Goal: Task Accomplishment & Management: Understand process/instructions

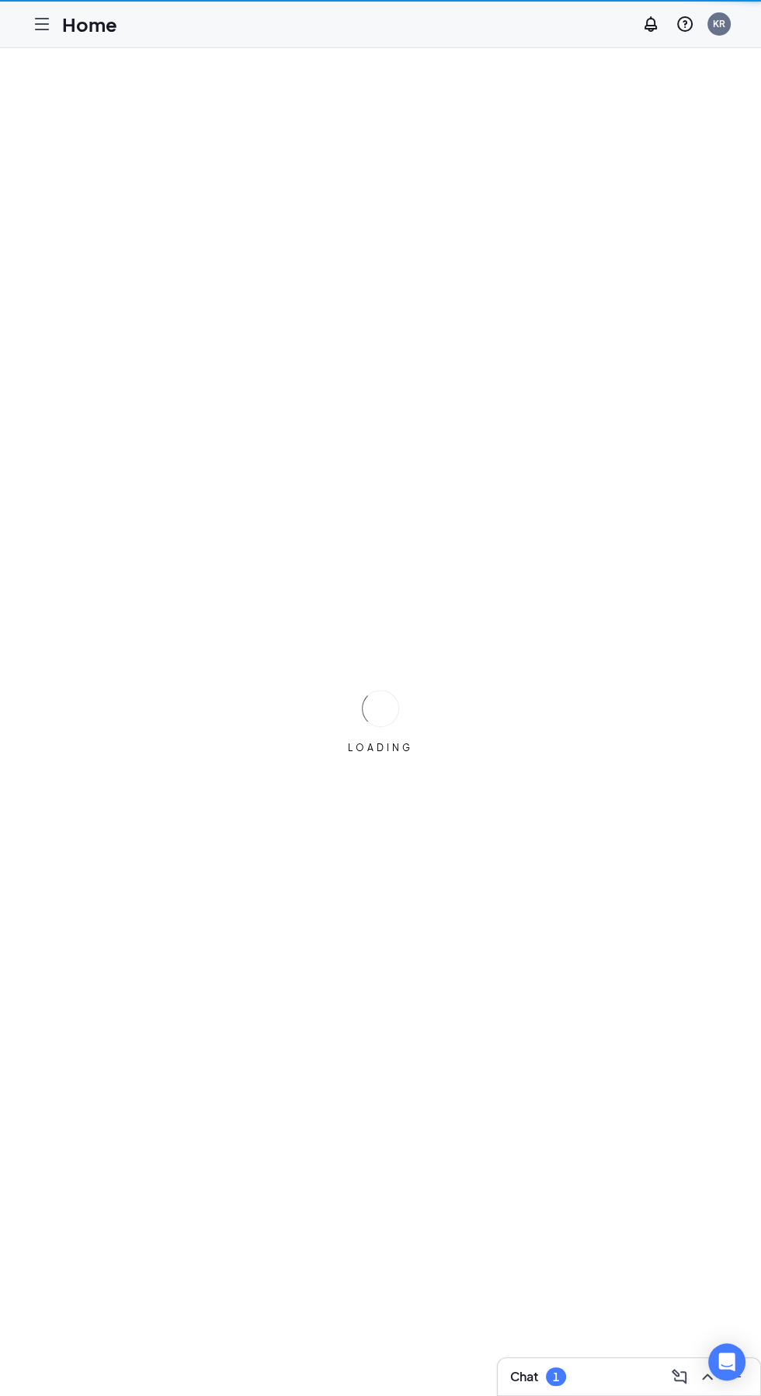
click at [40, 49] on div "LOADING" at bounding box center [380, 722] width 761 height 1348
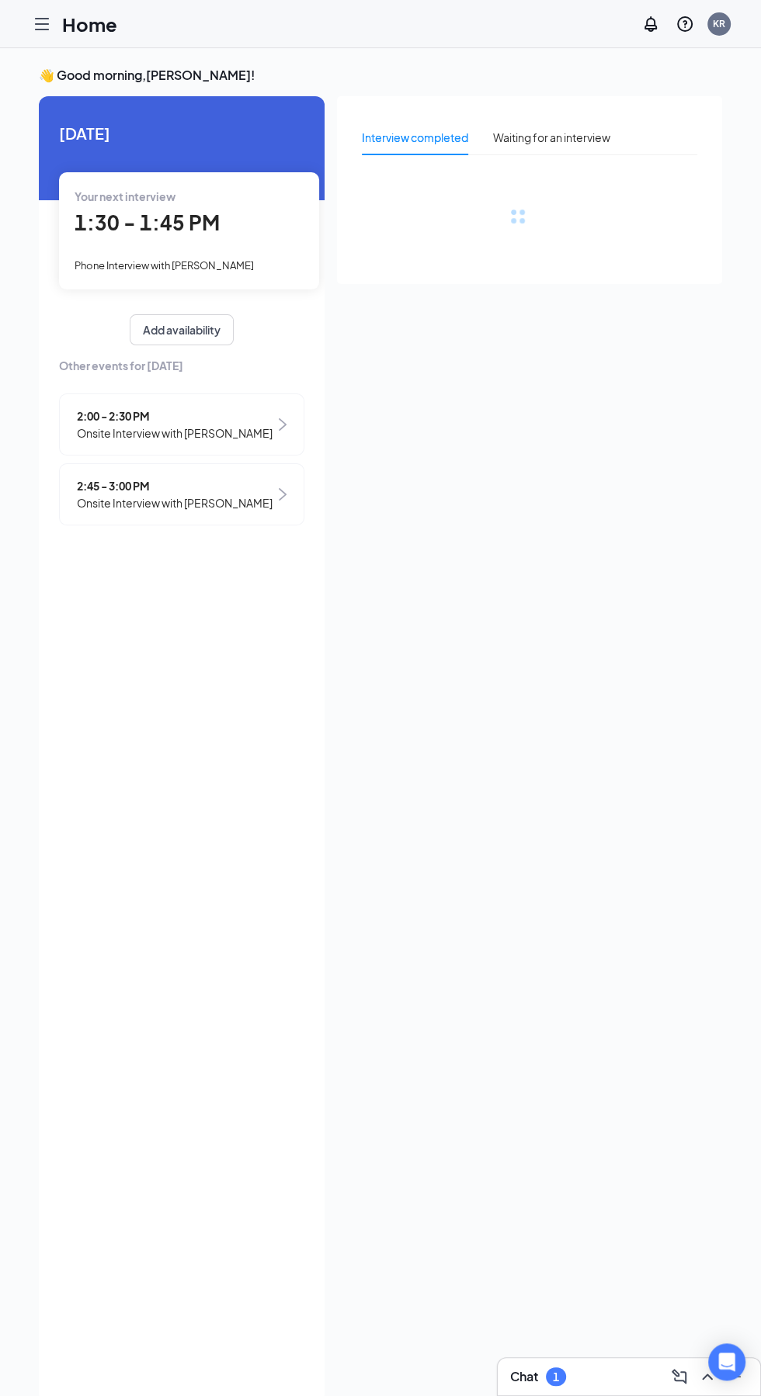
click at [41, 23] on icon "Hamburger" at bounding box center [42, 24] width 19 height 19
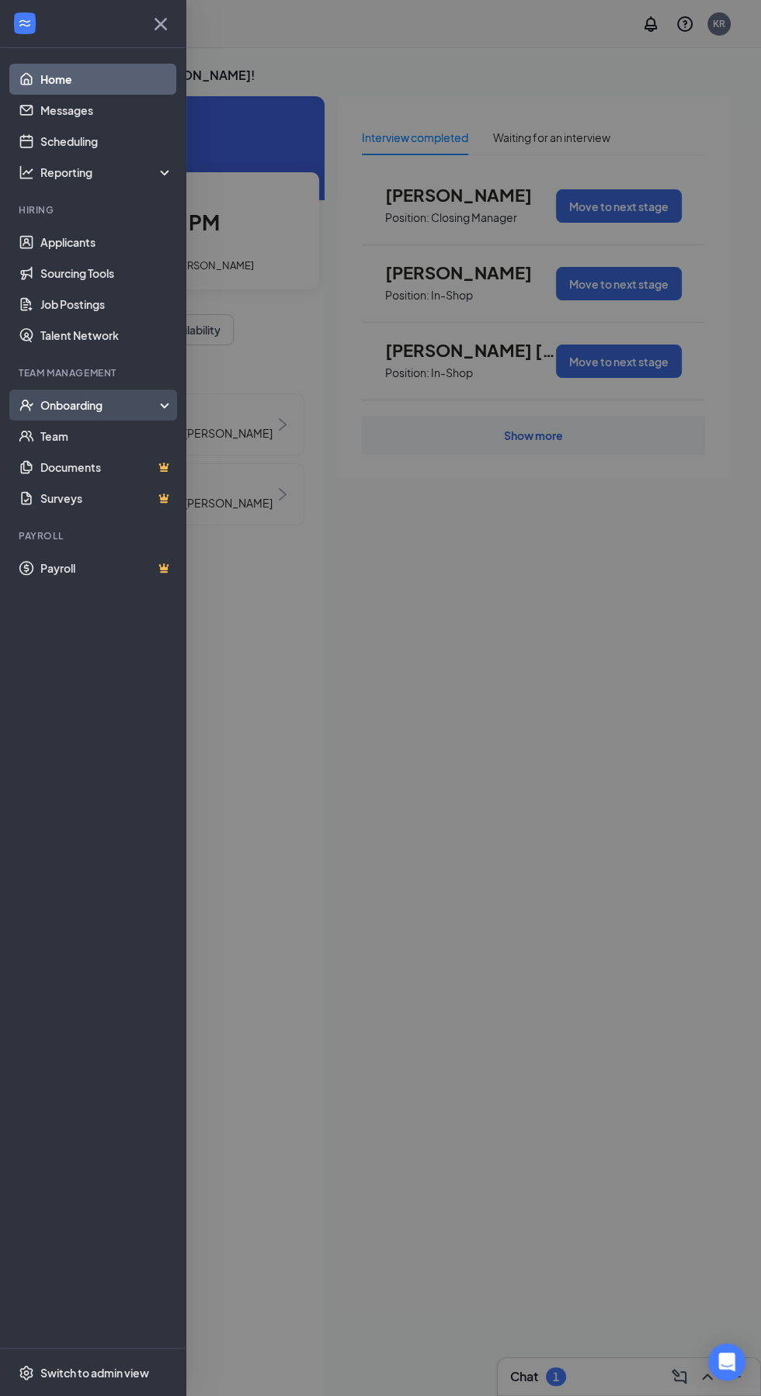
click at [111, 398] on div "Onboarding" at bounding box center [100, 405] width 120 height 16
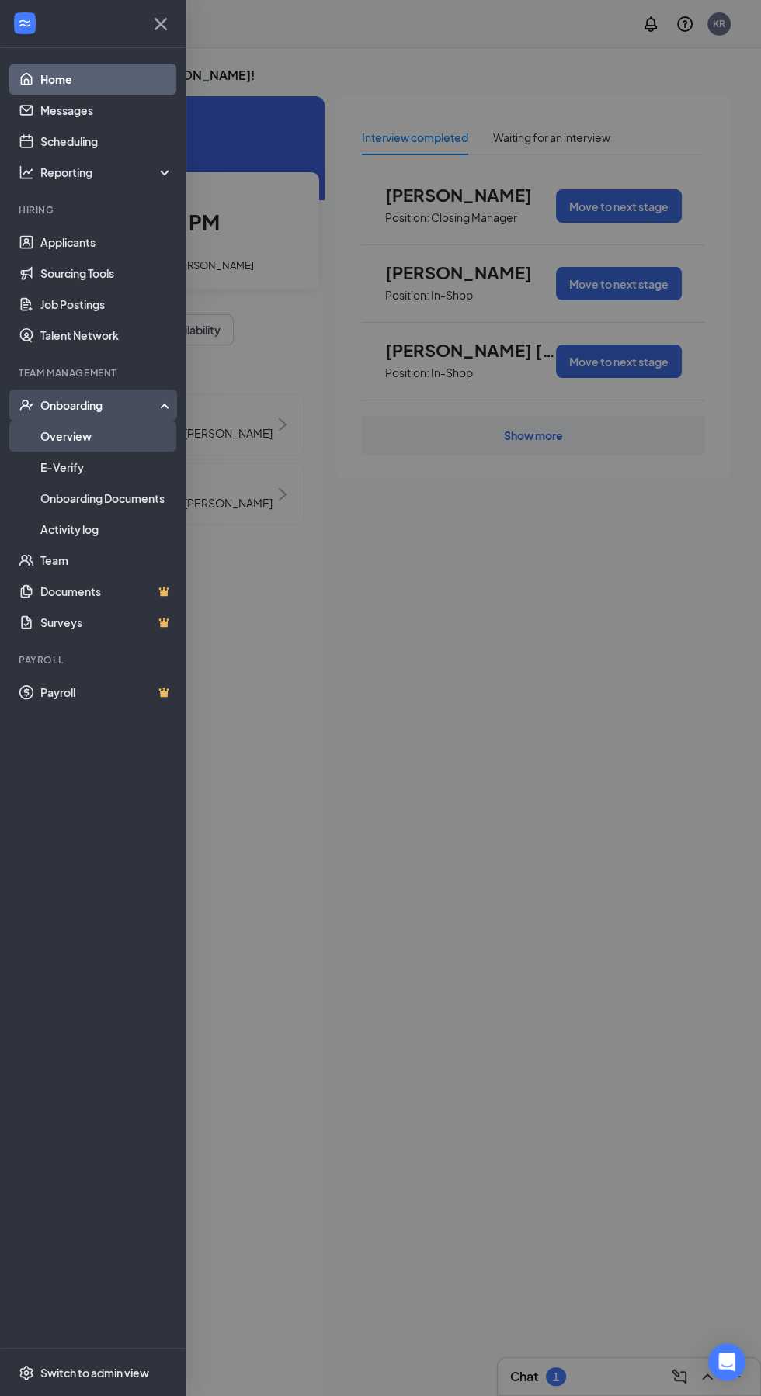
click at [117, 438] on link "Overview" at bounding box center [106, 436] width 133 height 31
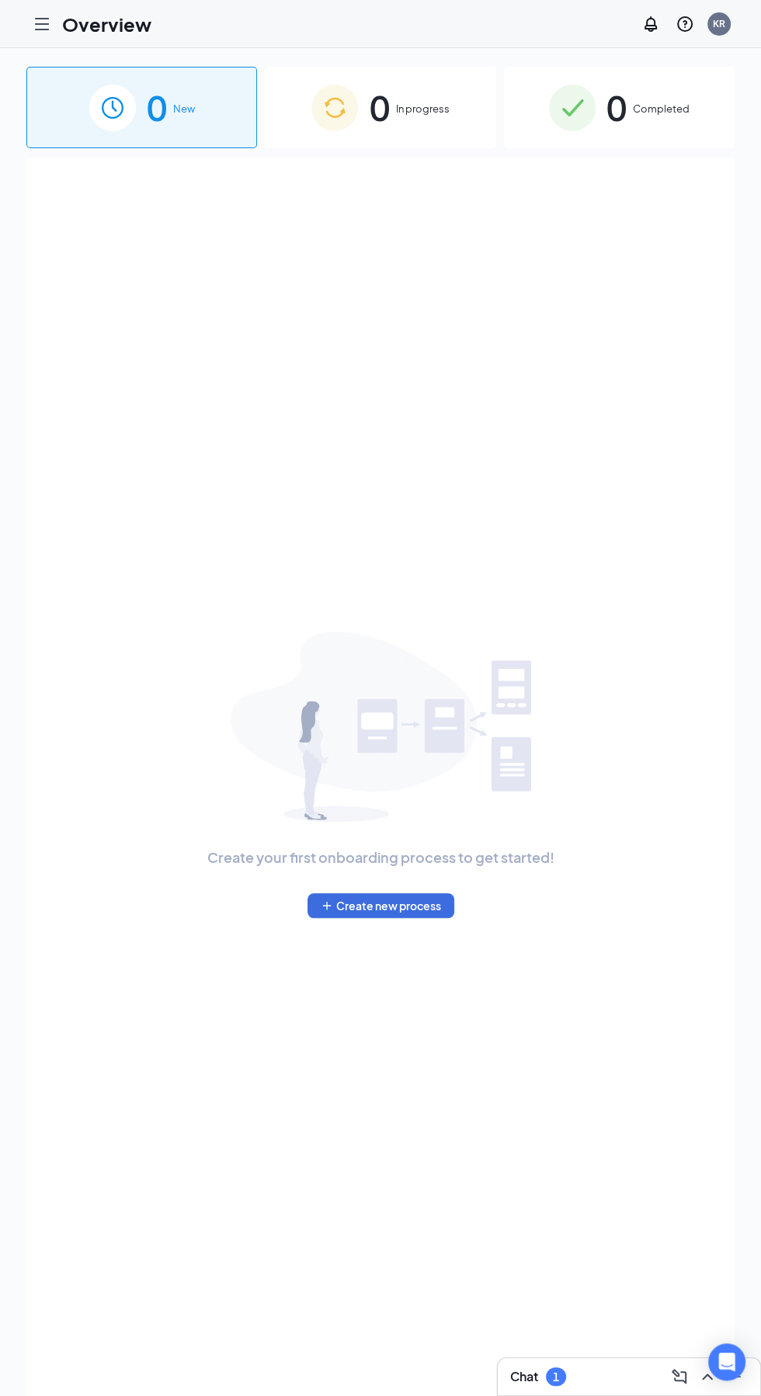
click at [416, 102] on span "In progress" at bounding box center [422, 109] width 54 height 16
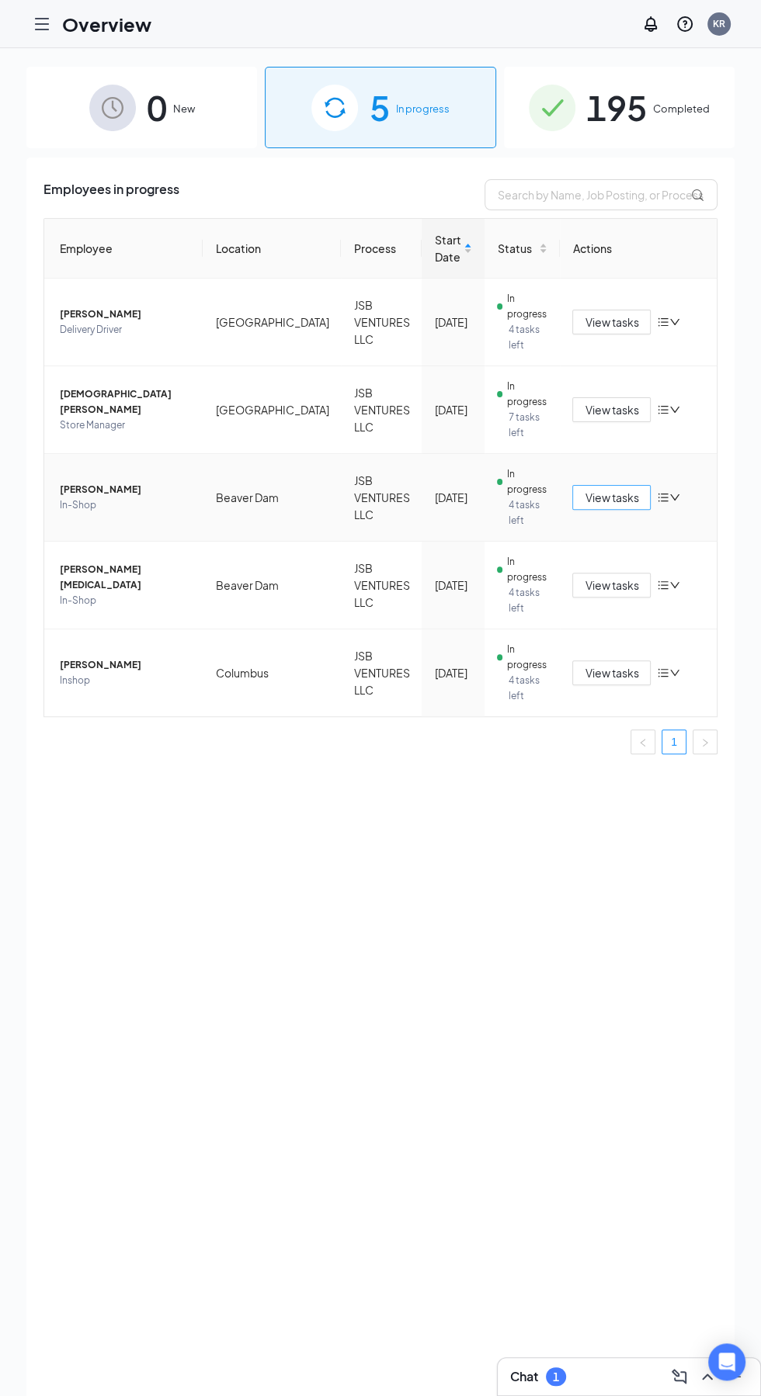
click at [619, 501] on span "View tasks" at bounding box center [611, 497] width 54 height 17
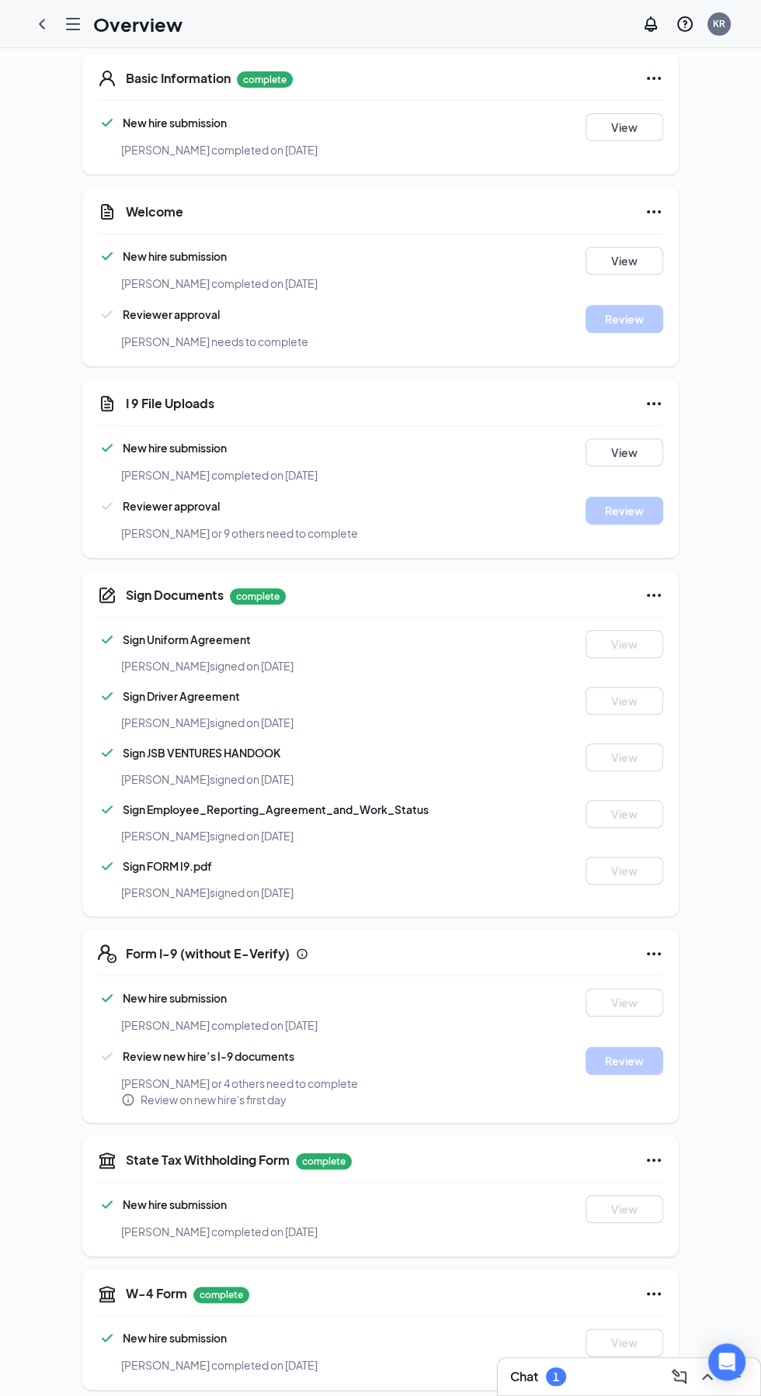
scroll to position [467, 0]
